Goal: Entertainment & Leisure: Consume media (video, audio)

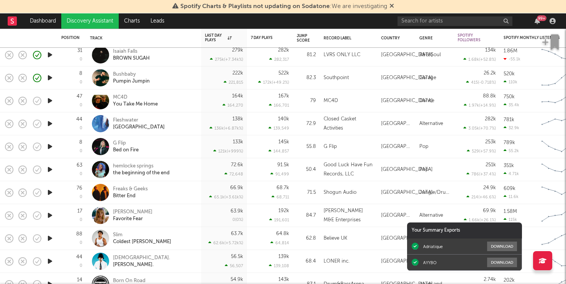
click at [48, 146] on icon "button" at bounding box center [50, 147] width 8 height 10
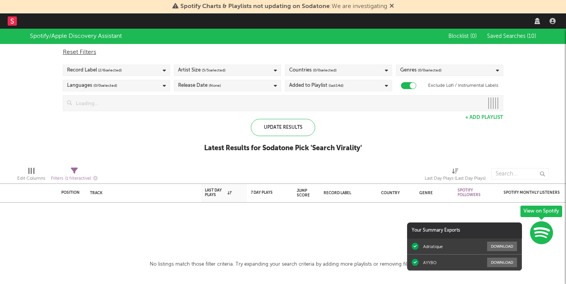
click at [509, 35] on span "Saved Searches ( 10 )" at bounding box center [511, 36] width 49 height 5
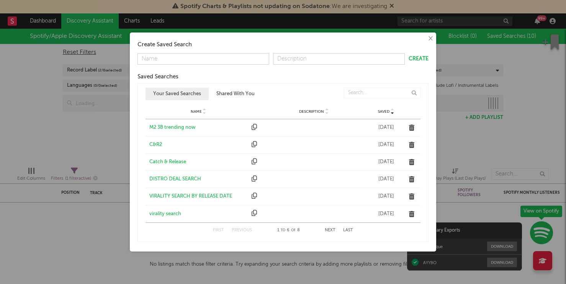
click at [162, 211] on div "virality search" at bounding box center [198, 215] width 98 height 8
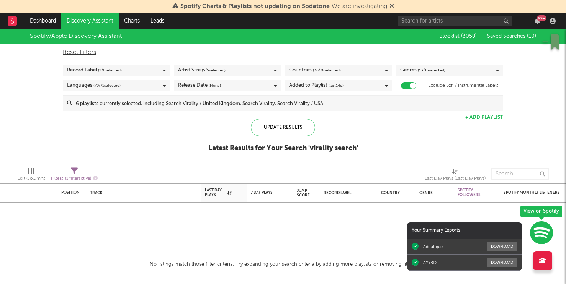
click at [387, 7] on span "Spotify Charts & Playlists not updating on Sodatone : We are investigating" at bounding box center [283, 6] width 222 height 9
click at [392, 5] on icon at bounding box center [391, 6] width 5 height 6
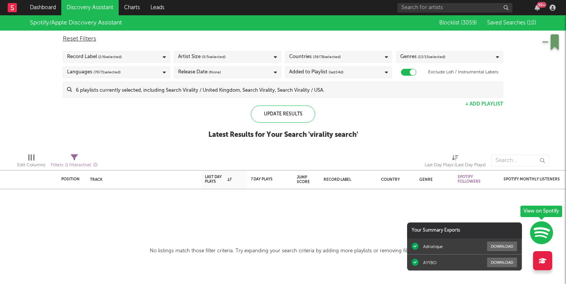
click at [516, 24] on span "Saved Searches ( 10 )" at bounding box center [511, 22] width 49 height 5
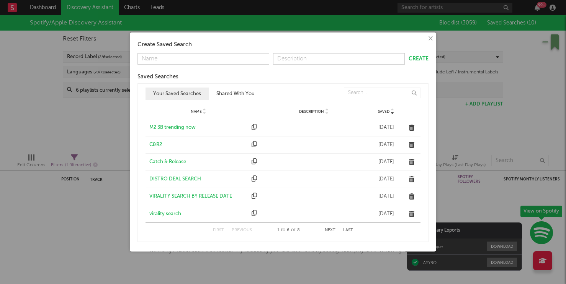
click at [347, 232] on button "Last" at bounding box center [348, 231] width 10 height 4
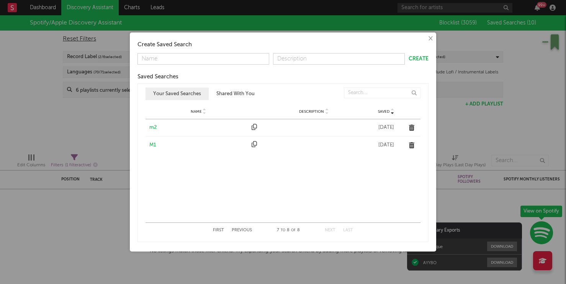
click at [153, 126] on div "m2" at bounding box center [198, 128] width 98 height 8
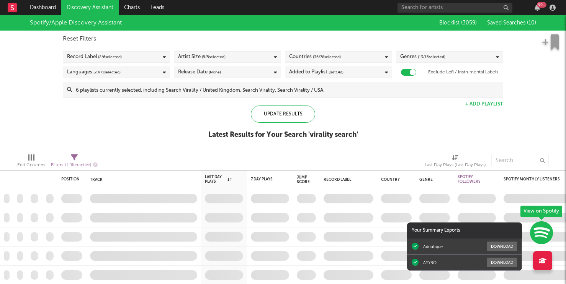
checkbox input "false"
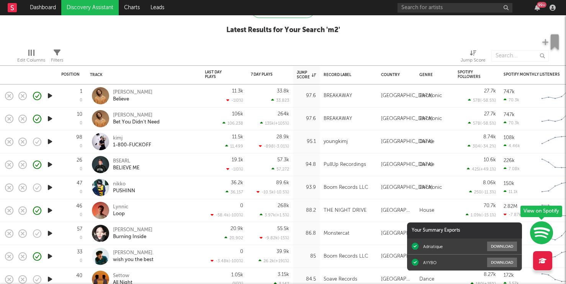
click at [51, 137] on icon "button" at bounding box center [50, 142] width 8 height 10
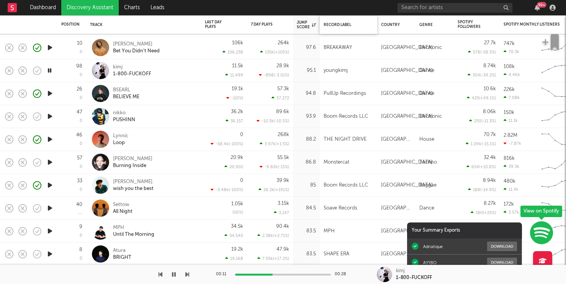
click at [371, 17] on div "Record Label" at bounding box center [349, 25] width 50 height 16
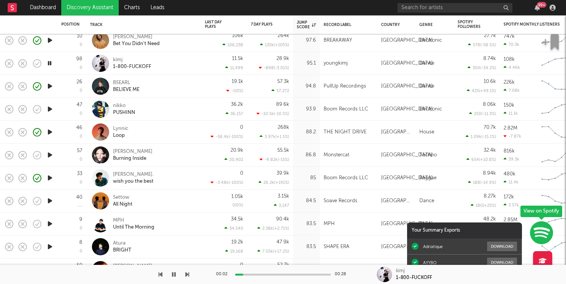
click at [51, 107] on icon "button" at bounding box center [50, 110] width 8 height 10
click at [5, 109] on icon "button" at bounding box center [9, 109] width 11 height 11
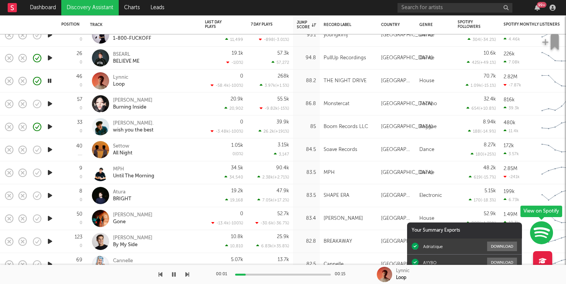
click at [49, 151] on icon "button" at bounding box center [50, 150] width 8 height 10
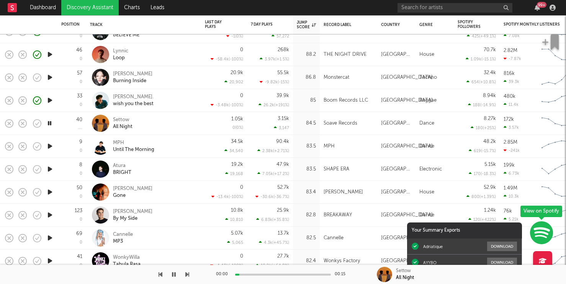
click at [239, 275] on div at bounding box center [192, 275] width 96 height 2
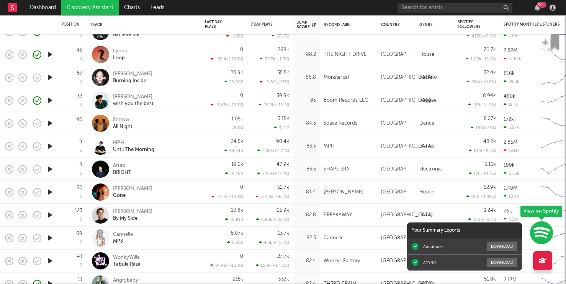
click at [51, 123] on icon "button" at bounding box center [50, 124] width 8 height 10
click at [52, 151] on div at bounding box center [49, 146] width 15 height 23
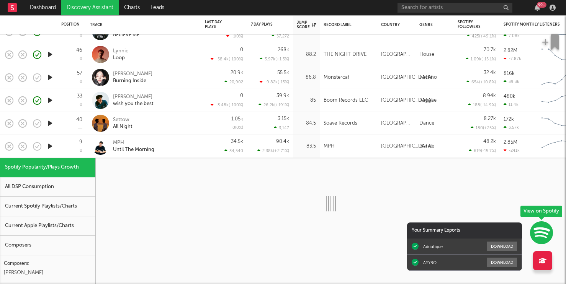
click at [52, 152] on div at bounding box center [49, 146] width 15 height 23
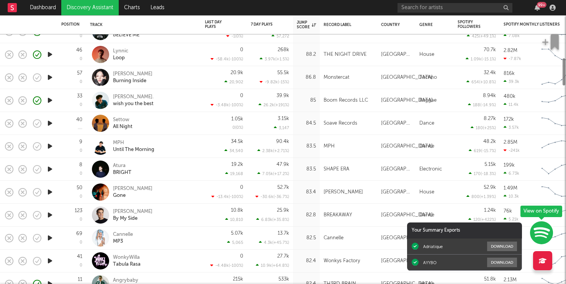
click at [50, 145] on icon "button" at bounding box center [50, 147] width 8 height 10
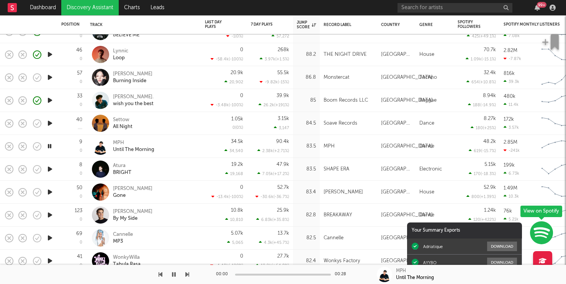
click at [53, 165] on icon "button" at bounding box center [50, 170] width 8 height 10
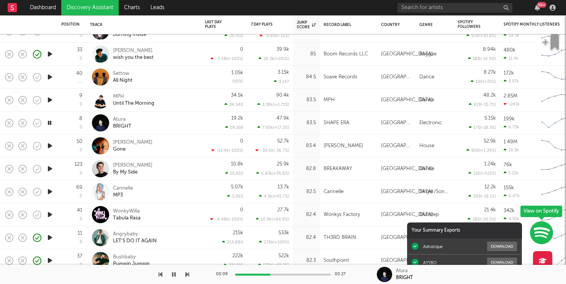
click at [49, 168] on icon "button" at bounding box center [50, 169] width 8 height 10
click at [8, 163] on div at bounding box center [6, 169] width 13 height 23
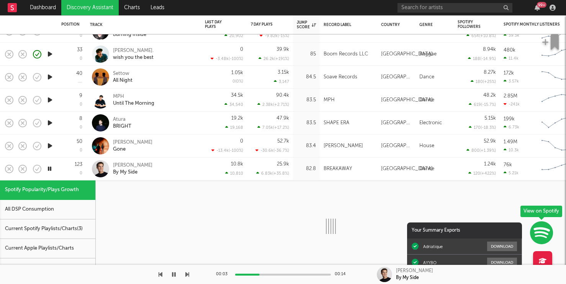
click at [8, 163] on div at bounding box center [6, 169] width 13 height 23
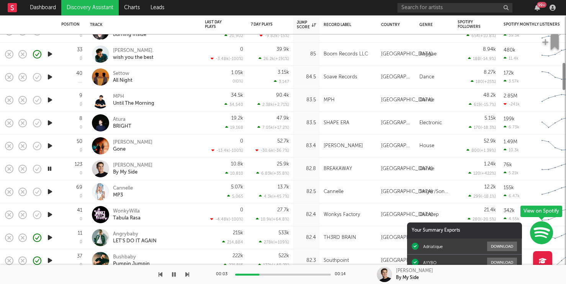
click at [8, 168] on icon "button" at bounding box center [9, 169] width 11 height 11
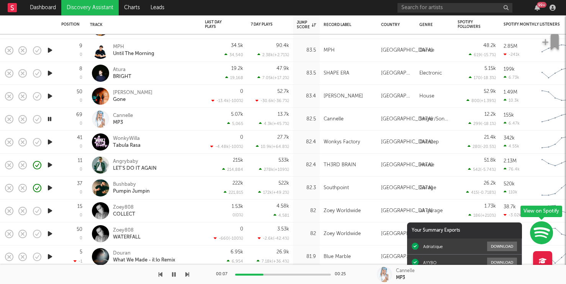
click at [51, 145] on icon "button" at bounding box center [50, 142] width 8 height 10
click at [8, 142] on rect "button" at bounding box center [9, 142] width 3 height 3
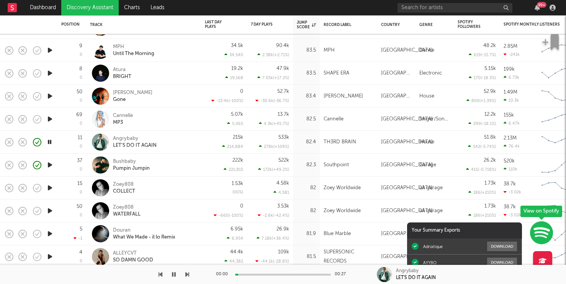
click at [49, 164] on icon "button" at bounding box center [50, 165] width 8 height 10
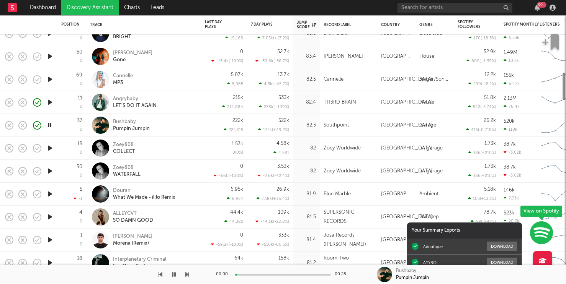
click at [48, 146] on icon "button" at bounding box center [50, 149] width 8 height 10
click at [9, 149] on rect "button" at bounding box center [9, 148] width 3 height 3
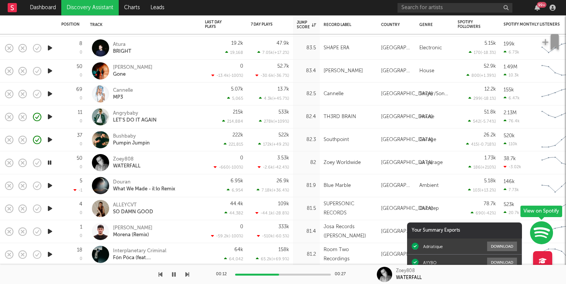
click at [50, 186] on icon "button" at bounding box center [50, 186] width 8 height 10
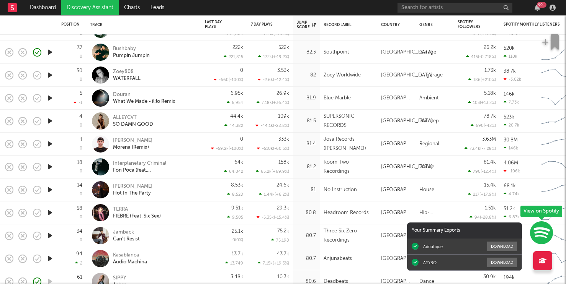
click at [50, 123] on icon "button" at bounding box center [50, 121] width 8 height 10
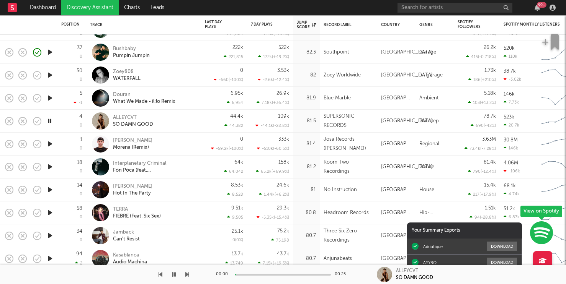
click at [51, 123] on icon "button" at bounding box center [49, 121] width 7 height 10
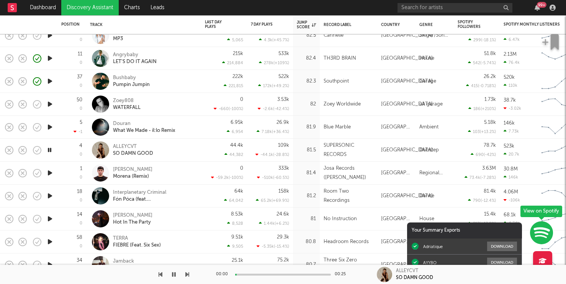
click at [49, 145] on div at bounding box center [49, 150] width 15 height 23
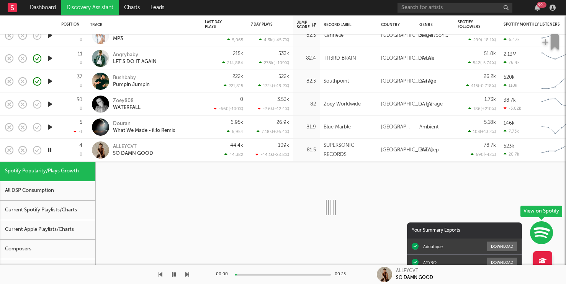
click at [8, 125] on icon "button" at bounding box center [9, 127] width 11 height 11
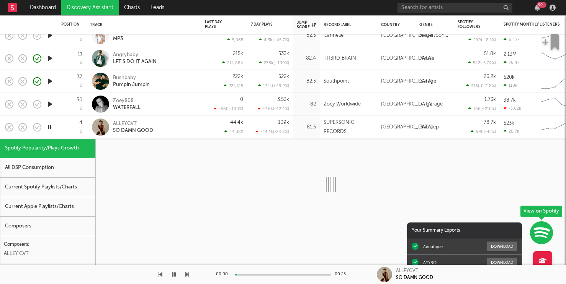
click at [49, 126] on icon "button" at bounding box center [49, 128] width 7 height 10
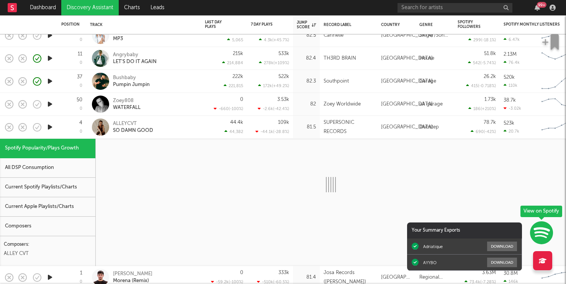
click at [49, 126] on icon "button" at bounding box center [50, 128] width 8 height 10
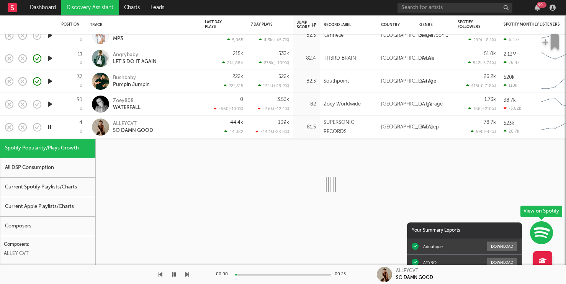
click at [96, 131] on div at bounding box center [100, 127] width 17 height 17
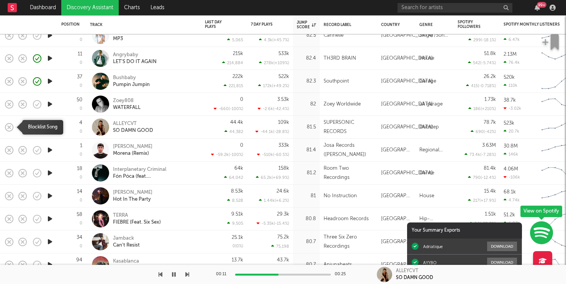
click at [7, 126] on icon "button" at bounding box center [9, 127] width 11 height 11
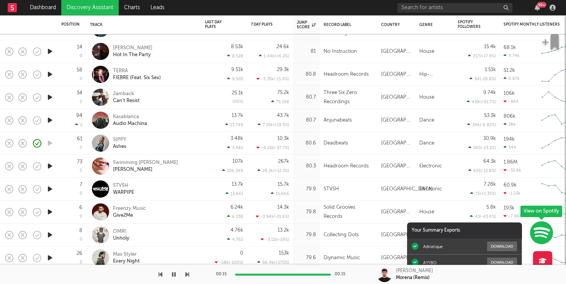
click at [47, 98] on icon "button" at bounding box center [50, 98] width 8 height 10
click at [47, 98] on icon "button" at bounding box center [49, 98] width 7 height 10
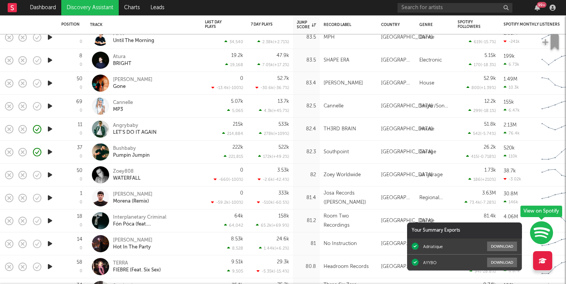
click at [49, 175] on icon "button" at bounding box center [50, 175] width 8 height 10
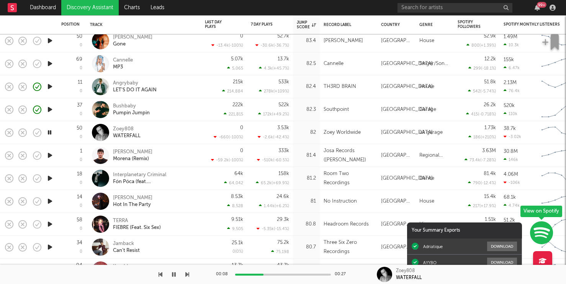
click at [50, 151] on icon "button" at bounding box center [50, 156] width 8 height 10
click at [49, 178] on icon "button" at bounding box center [50, 179] width 8 height 10
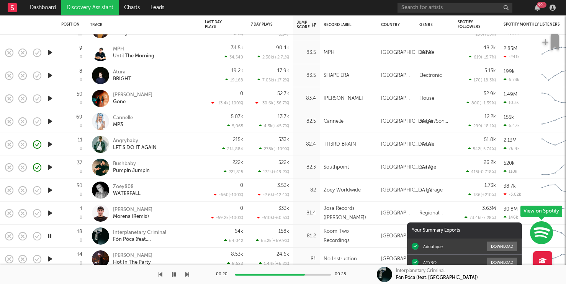
click at [542, 231] on icon "button" at bounding box center [541, 233] width 23 height 24
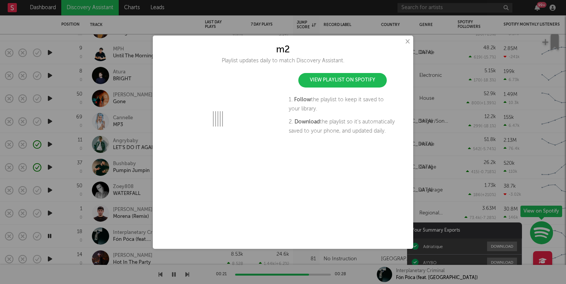
click at [361, 79] on link "View Playlist on Spotify" at bounding box center [342, 80] width 88 height 15
